Goal: Find specific page/section: Find specific page/section

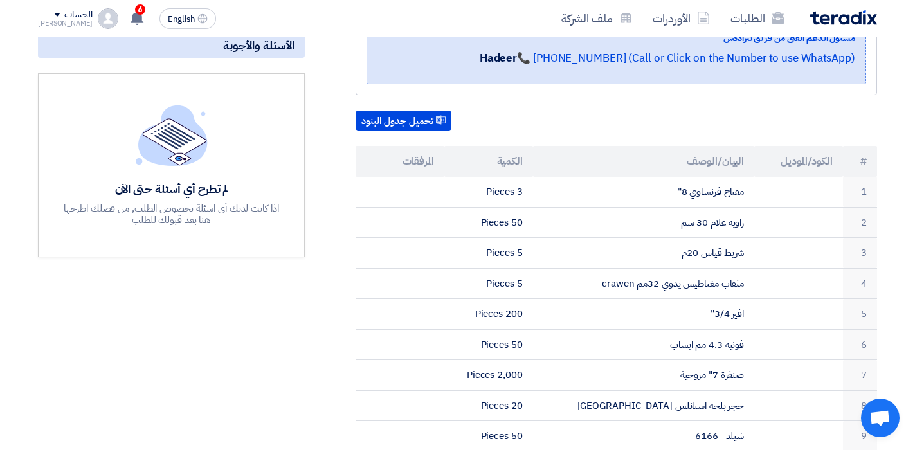
scroll to position [257, 0]
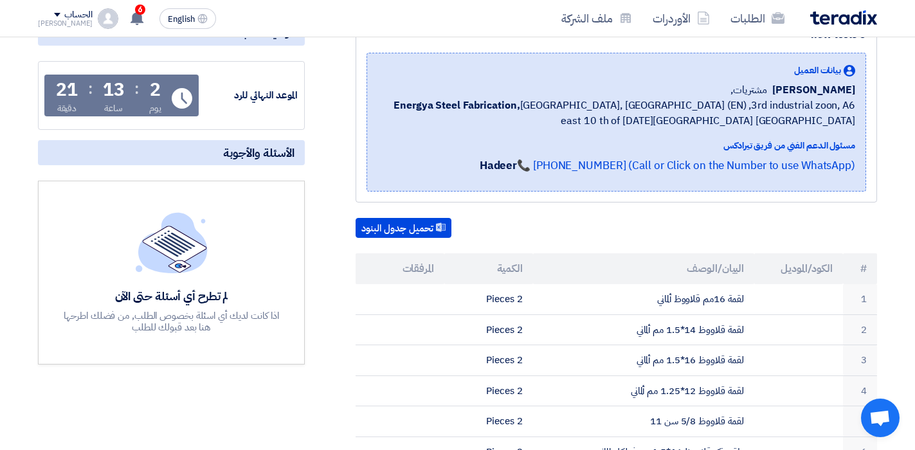
scroll to position [193, 0]
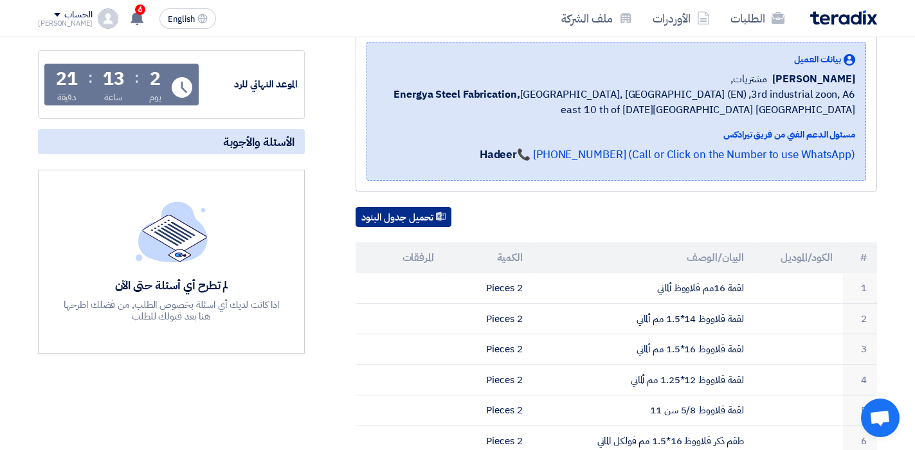
click at [410, 217] on button "تحميل جدول البنود" at bounding box center [403, 217] width 96 height 21
